Goal: Task Accomplishment & Management: Manage account settings

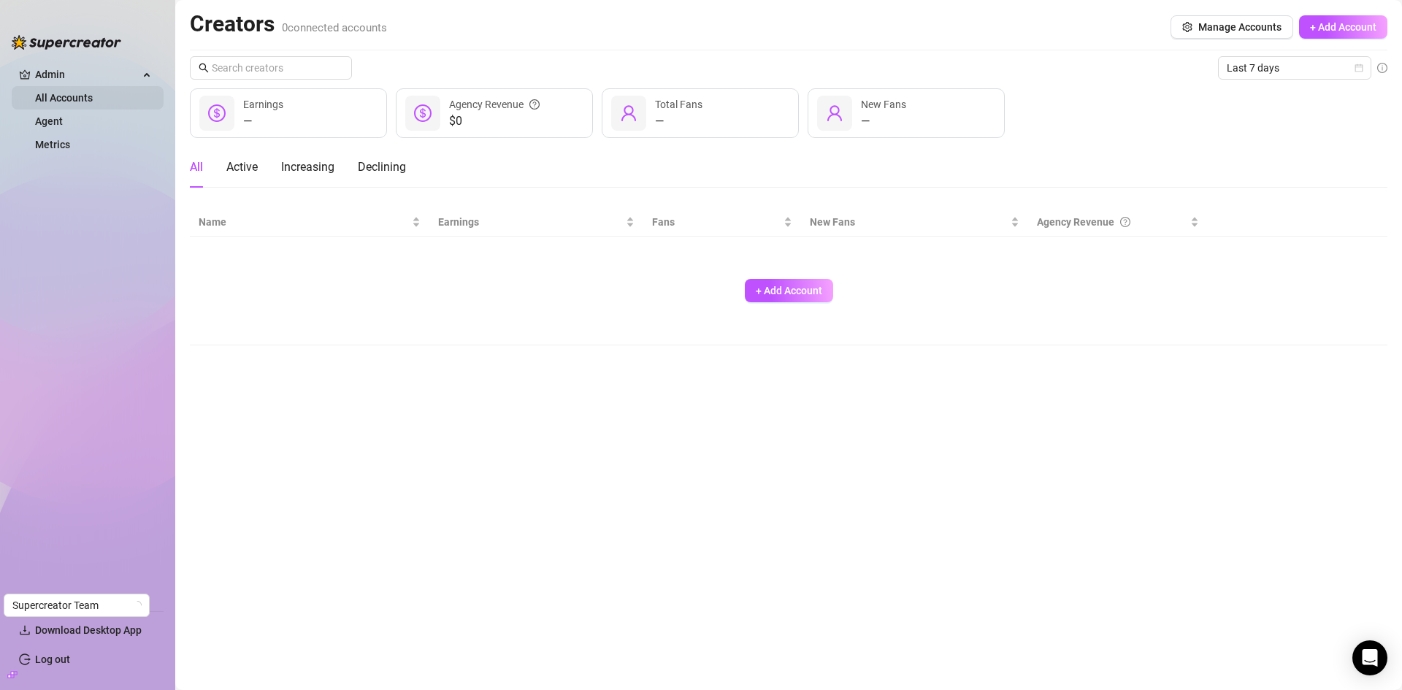
drag, startPoint x: 64, startPoint y: 96, endPoint x: 78, endPoint y: 92, distance: 15.2
click at [64, 96] on link "All Accounts" at bounding box center [64, 98] width 58 height 12
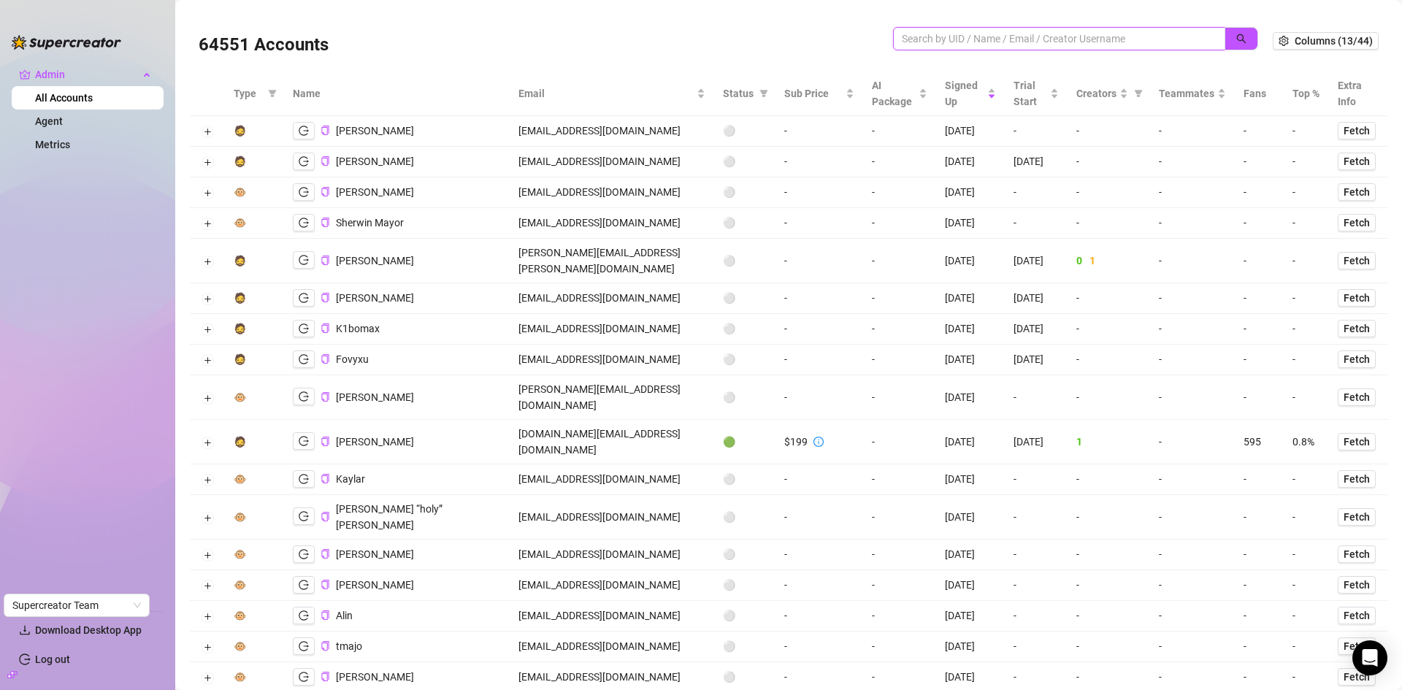
click at [1006, 36] on input "search" at bounding box center [1053, 39] width 303 height 16
paste input "[EMAIL_ADDRESS][DOMAIN_NAME]"
click at [1236, 37] on button "button" at bounding box center [1242, 38] width 34 height 23
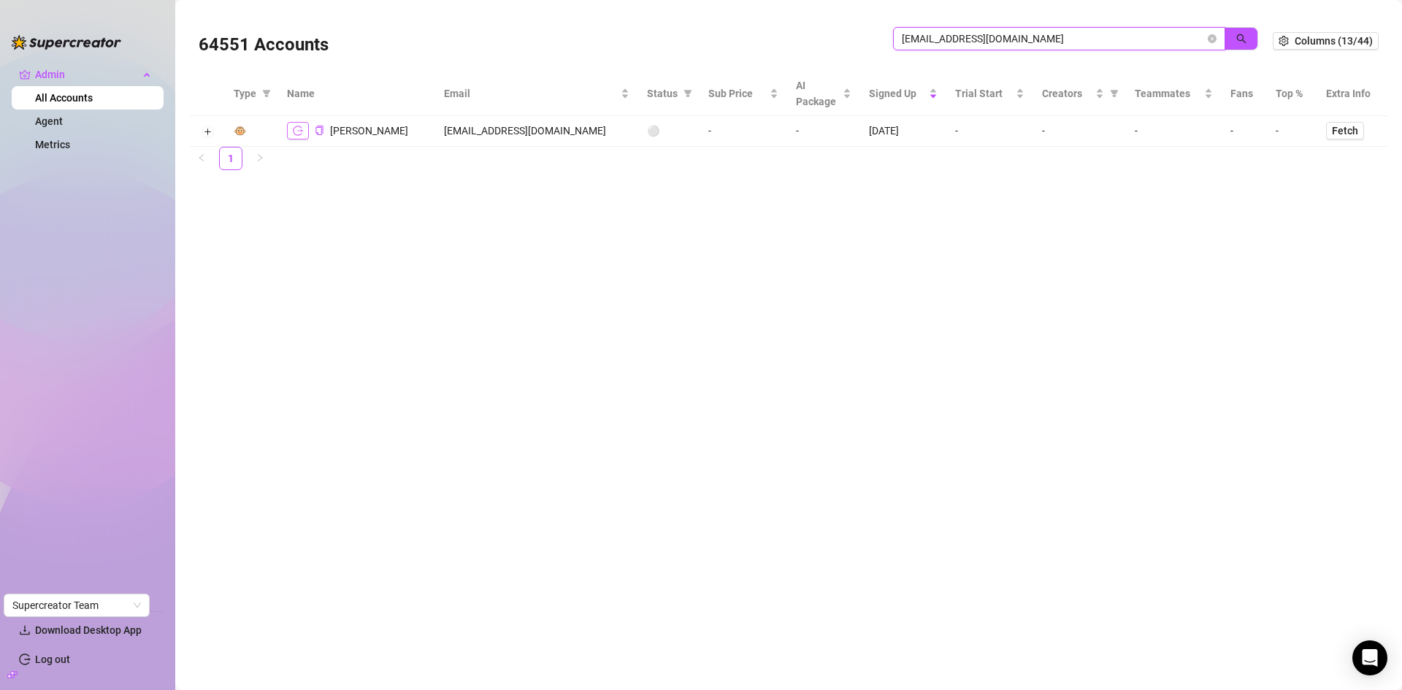
type input "[EMAIL_ADDRESS][DOMAIN_NAME]"
click at [291, 126] on button "button" at bounding box center [298, 131] width 22 height 18
click at [204, 128] on button "Expand row" at bounding box center [208, 132] width 12 height 12
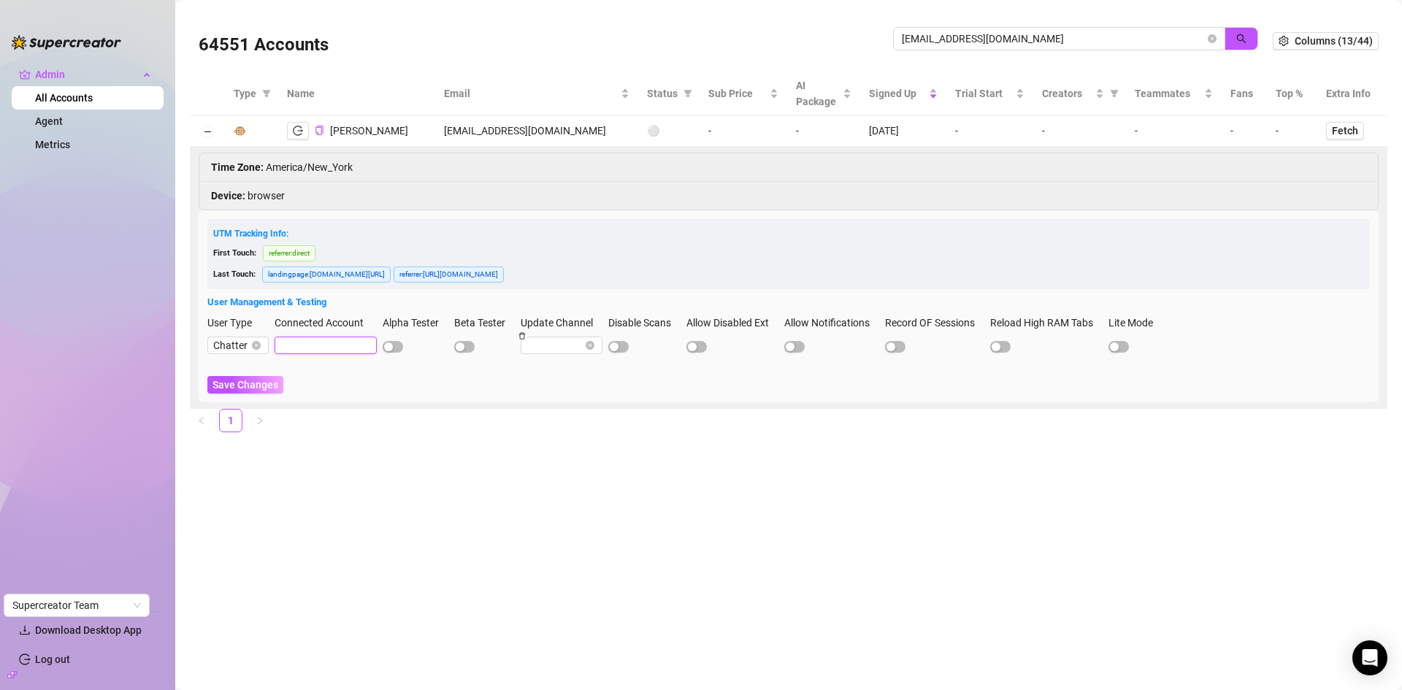
click at [299, 345] on input "Connected Account" at bounding box center [326, 346] width 102 height 18
paste input "LGDhwVfulsUB7MmGzBmgzwxACcy1"
type input "LGDhwVfulsUB7MmGzBmgzwxACcy1"
click at [258, 385] on span "Save Changes" at bounding box center [246, 385] width 66 height 12
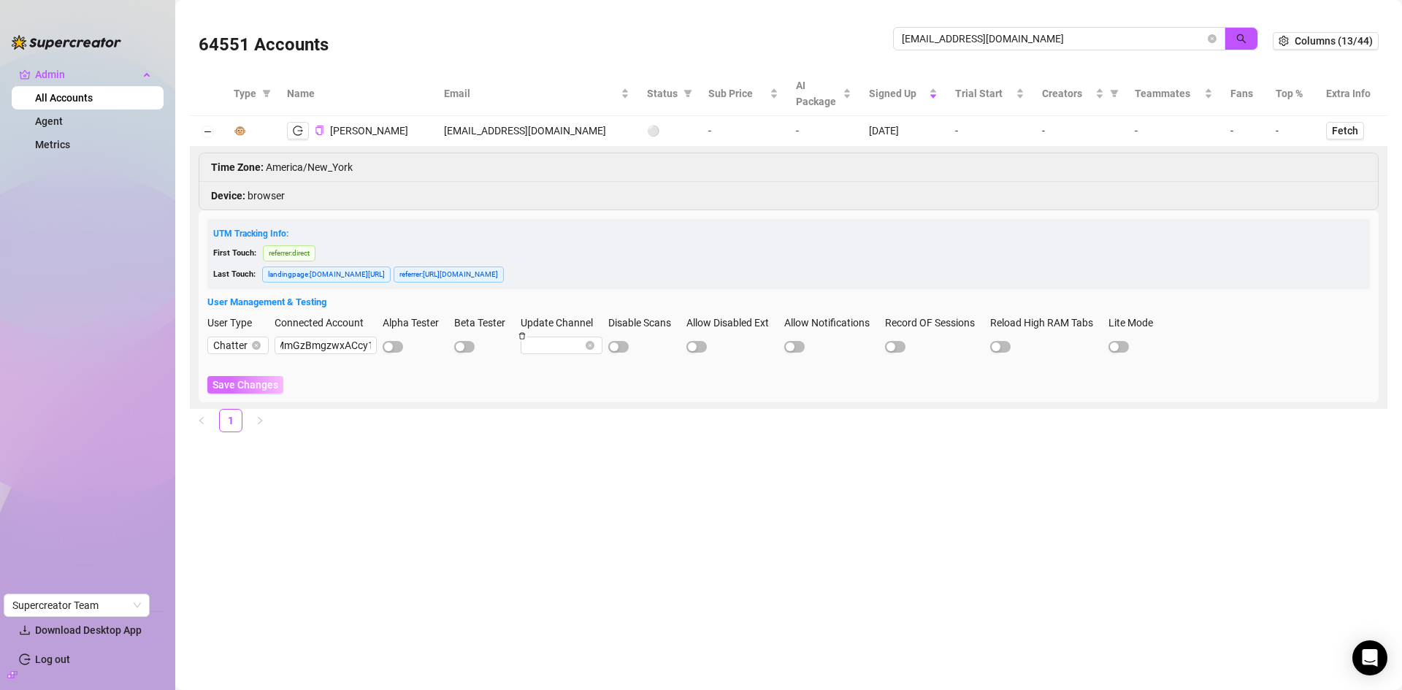
scroll to position [0, 0]
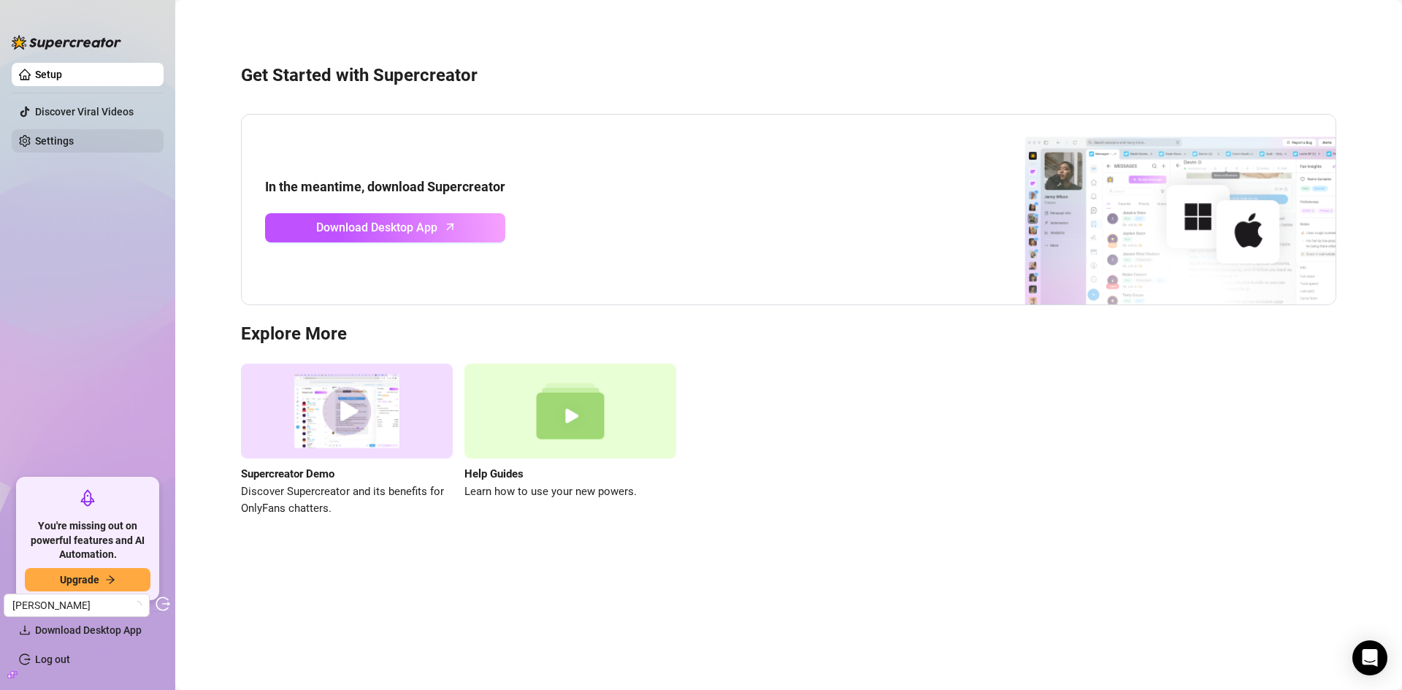
click at [73, 142] on link "Settings" at bounding box center [54, 141] width 39 height 12
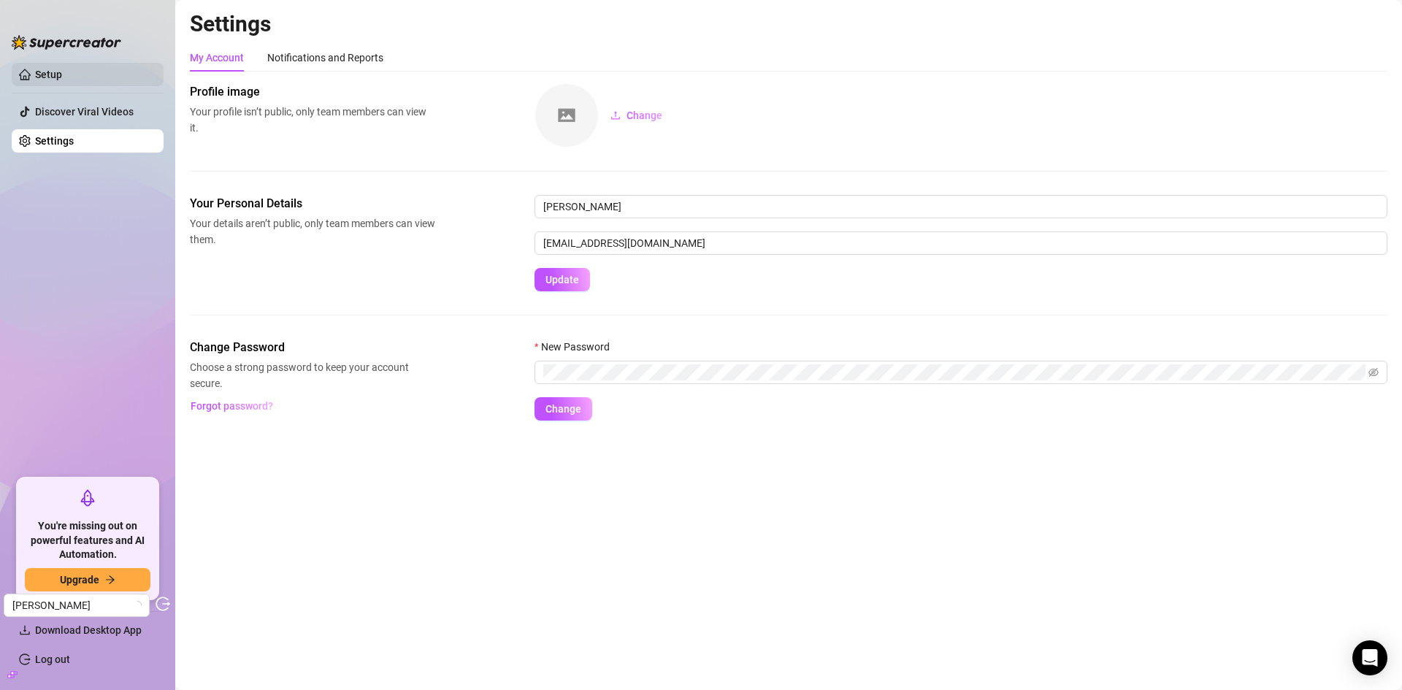
click at [62, 74] on link "Setup" at bounding box center [48, 75] width 27 height 12
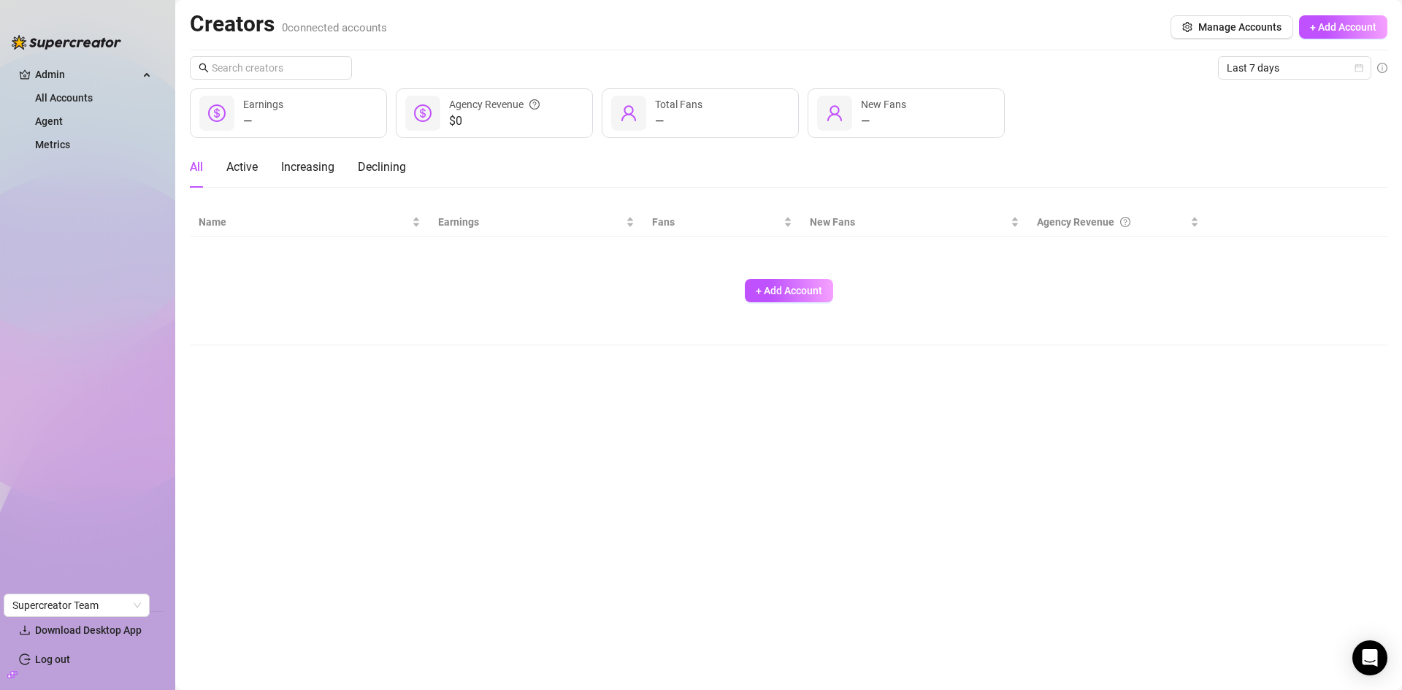
drag, startPoint x: 64, startPoint y: 94, endPoint x: 170, endPoint y: 93, distance: 105.9
click at [64, 94] on link "All Accounts" at bounding box center [64, 98] width 58 height 12
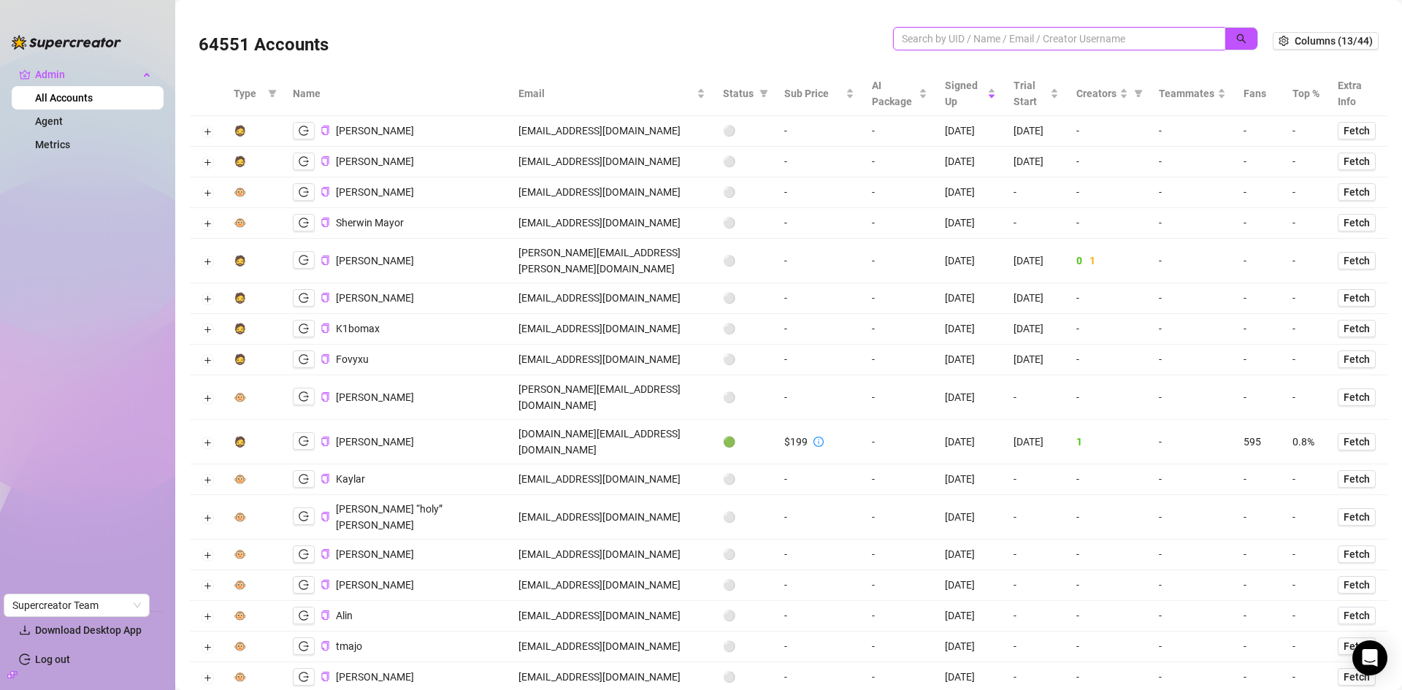
click at [920, 38] on input "search" at bounding box center [1053, 39] width 303 height 16
paste input "LGDhwVfulsUB7MmGzBmgzwxACcy1"
click at [1236, 36] on icon "search" at bounding box center [1241, 39] width 10 height 10
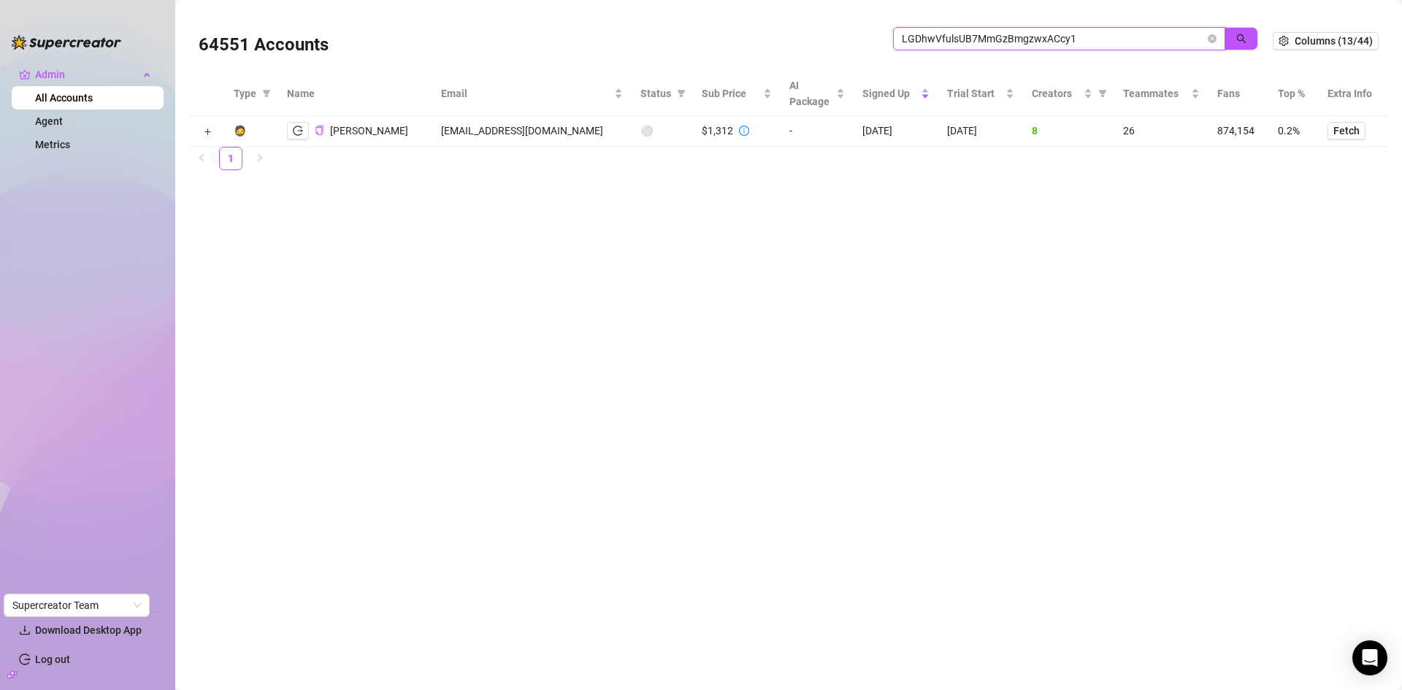
drag, startPoint x: 861, startPoint y: 43, endPoint x: 836, endPoint y: 42, distance: 24.9
click at [836, 42] on div "64551 Accounts LGDhwVfulsUB7MmGzBmgzwxACcy1" at bounding box center [736, 41] width 1074 height 50
type input "LGDhwVfulsUB7MmGzBmgzwxACcy1"
click at [299, 127] on icon "logout" at bounding box center [298, 131] width 10 height 10
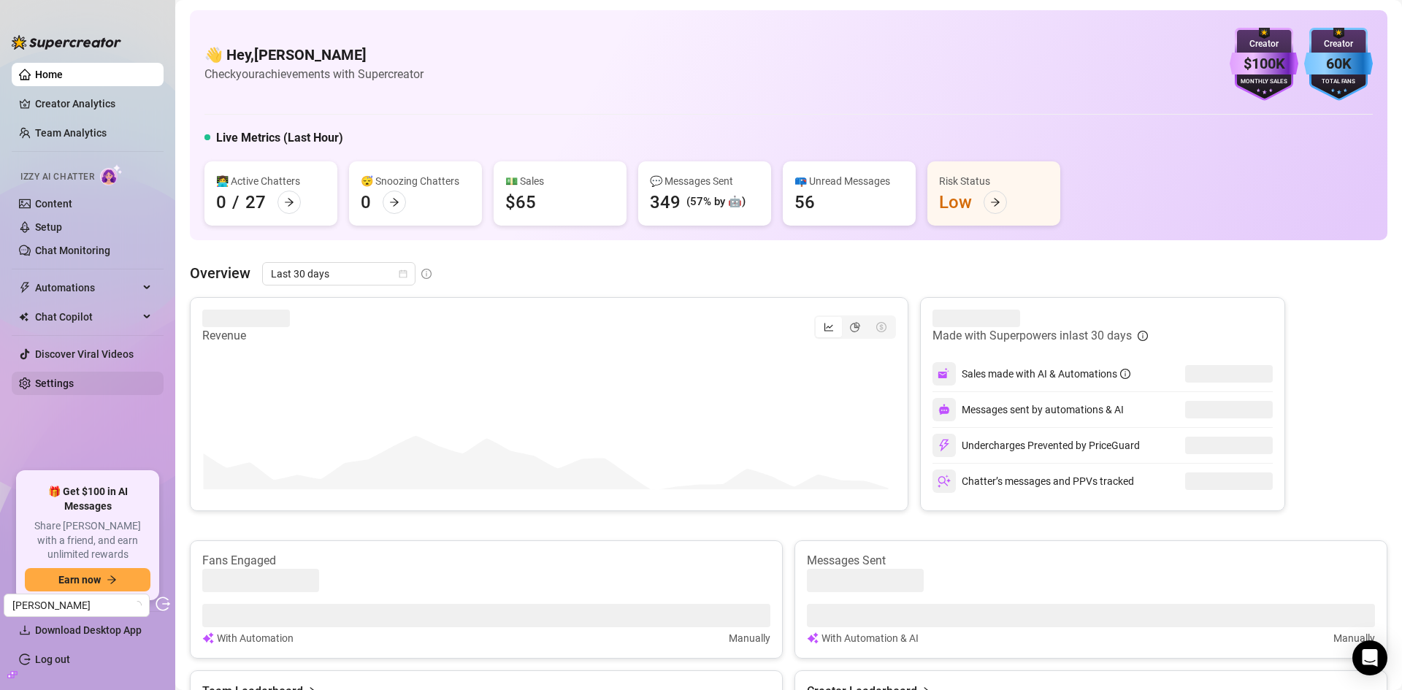
click at [49, 386] on link "Settings" at bounding box center [54, 384] width 39 height 12
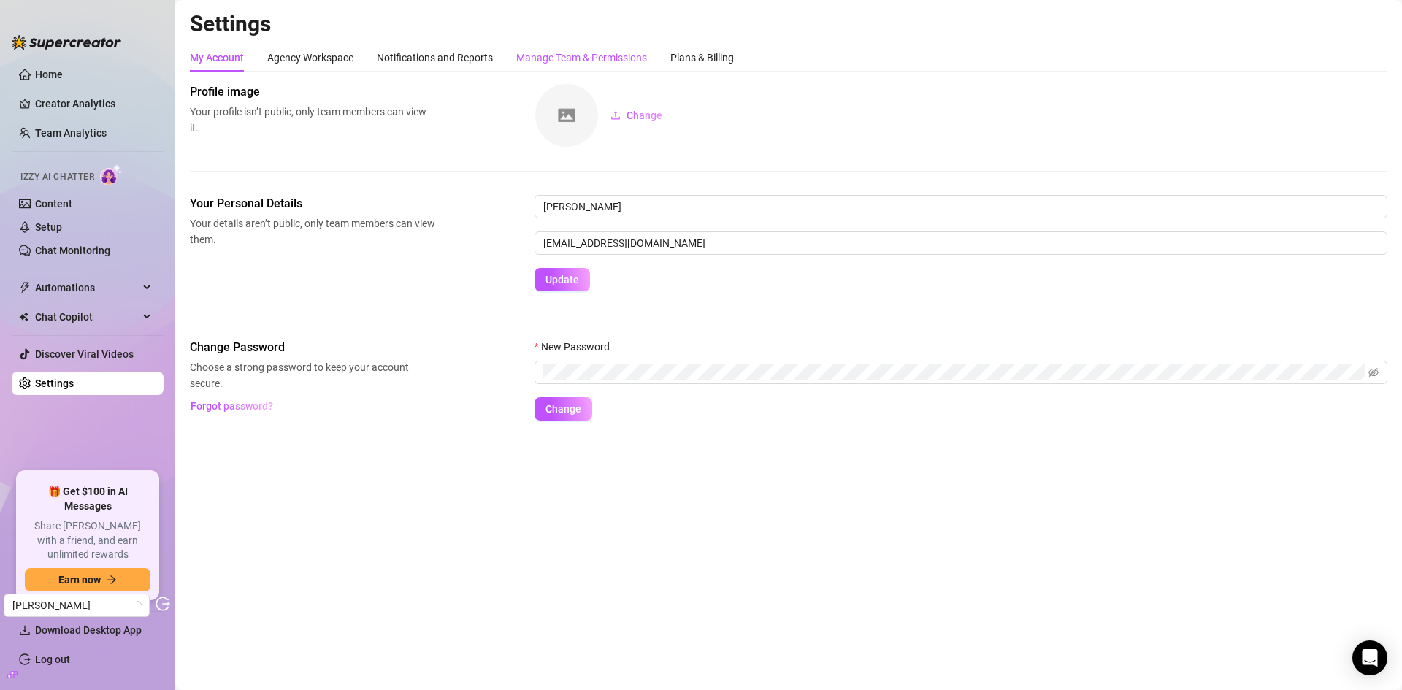
click at [567, 52] on div "Manage Team & Permissions" at bounding box center [581, 58] width 131 height 16
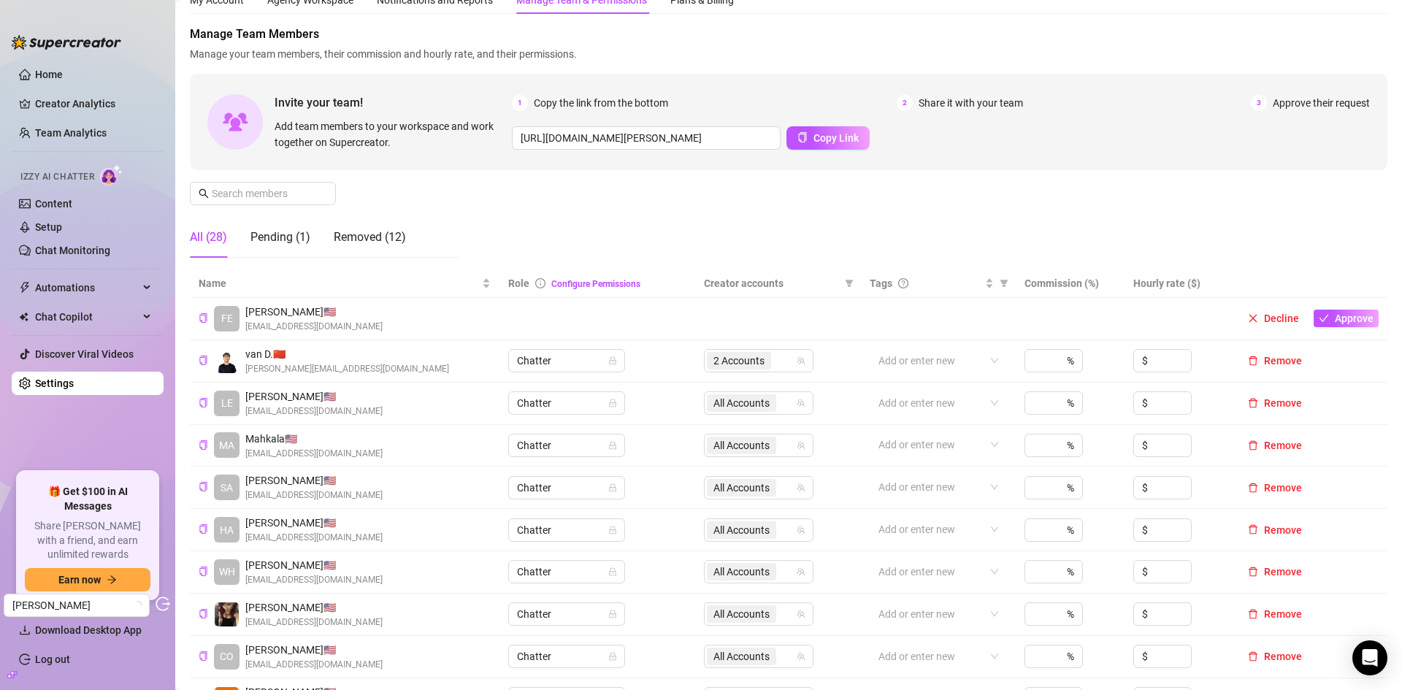
scroll to position [73, 0]
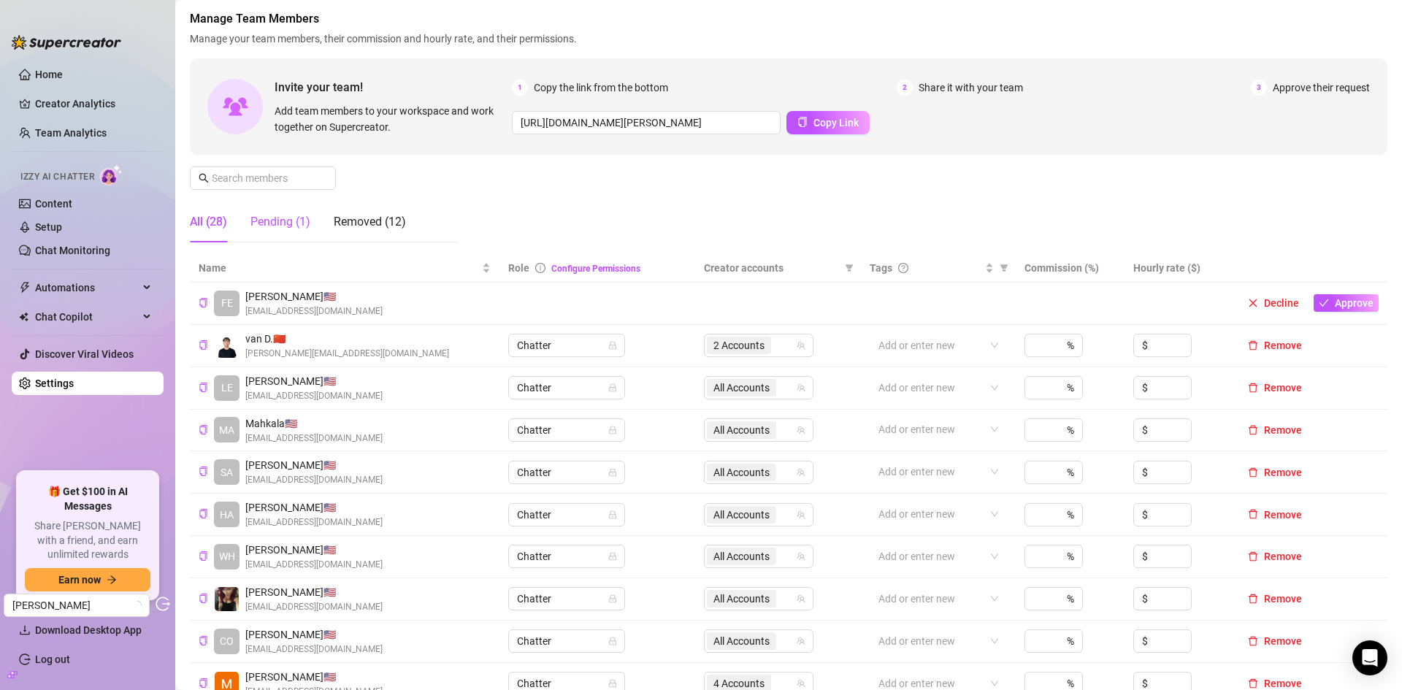
click at [289, 226] on div "Pending (1)" at bounding box center [280, 222] width 60 height 18
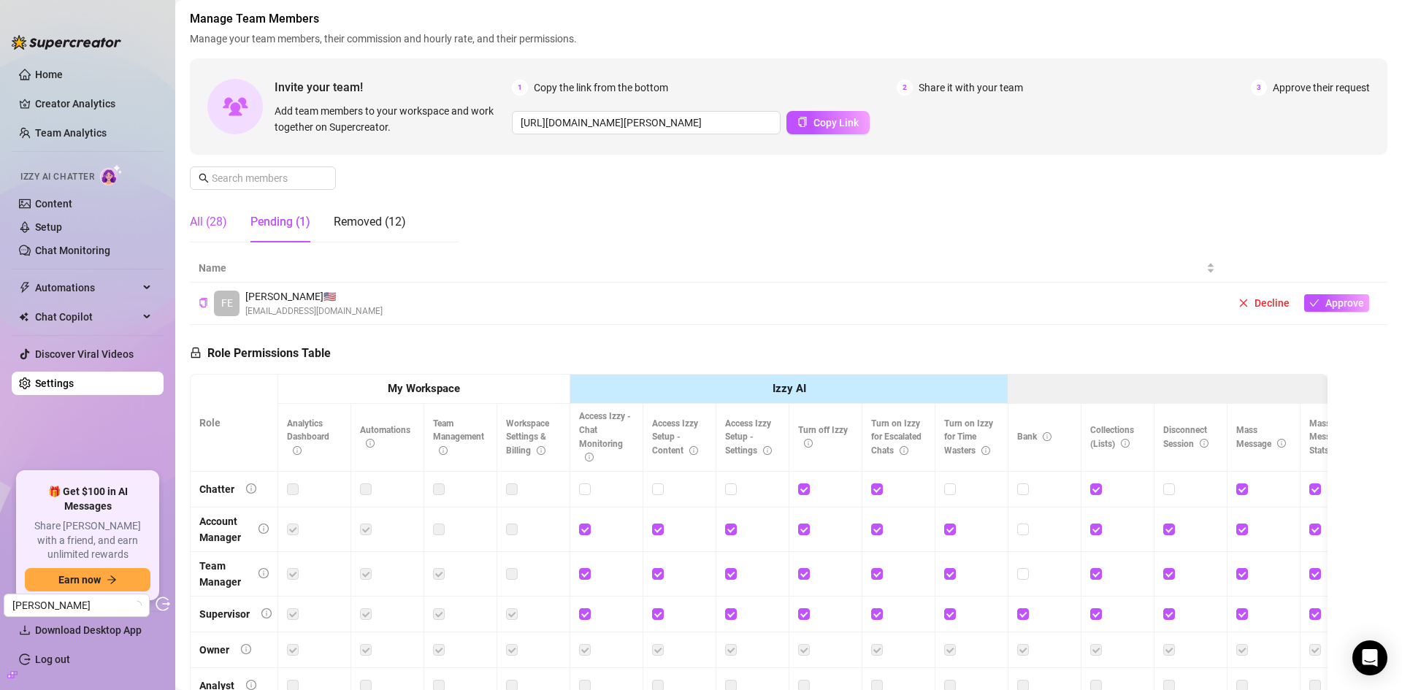
click at [206, 219] on div "All (28)" at bounding box center [208, 222] width 37 height 18
